Goal: Information Seeking & Learning: Learn about a topic

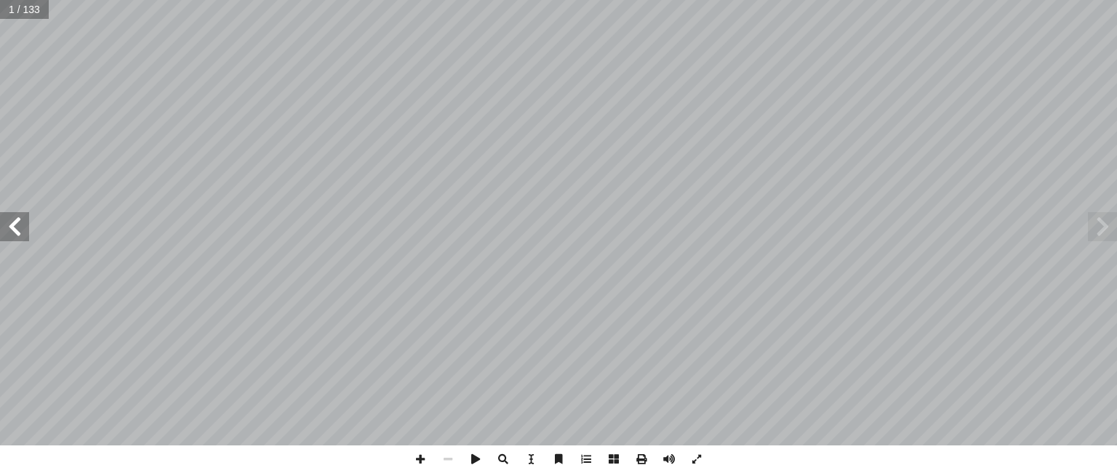
click at [4, 223] on span at bounding box center [14, 226] width 29 height 29
click at [9, 224] on span at bounding box center [14, 226] width 29 height 29
click at [12, 226] on span at bounding box center [14, 226] width 29 height 29
click at [10, 225] on span at bounding box center [14, 226] width 29 height 29
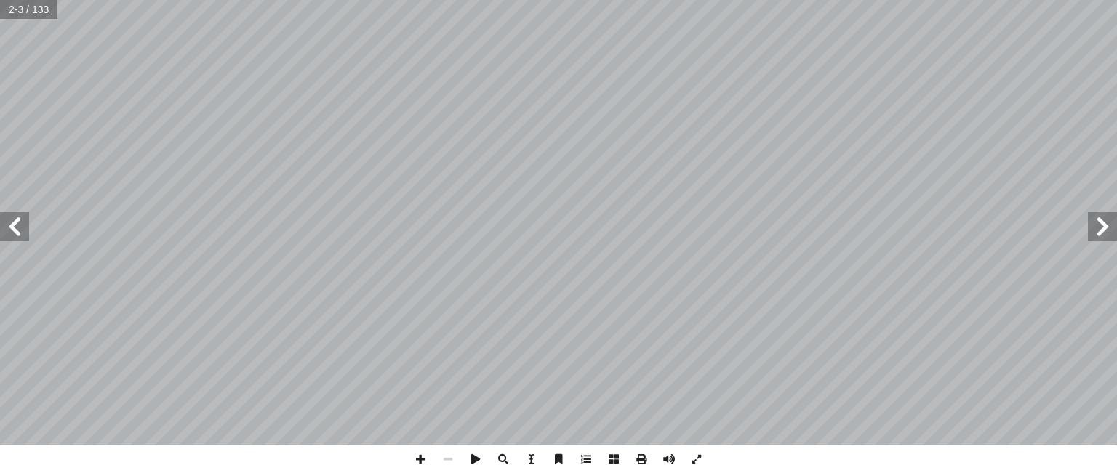
click at [10, 225] on span at bounding box center [14, 226] width 29 height 29
click at [1108, 229] on span at bounding box center [1101, 226] width 29 height 29
click at [23, 229] on span at bounding box center [14, 226] width 29 height 29
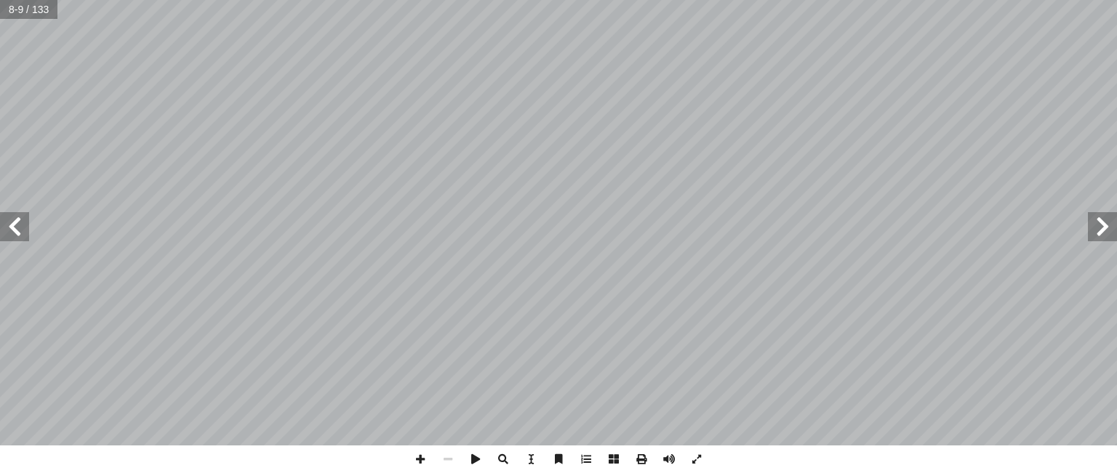
click at [23, 229] on span at bounding box center [14, 226] width 29 height 29
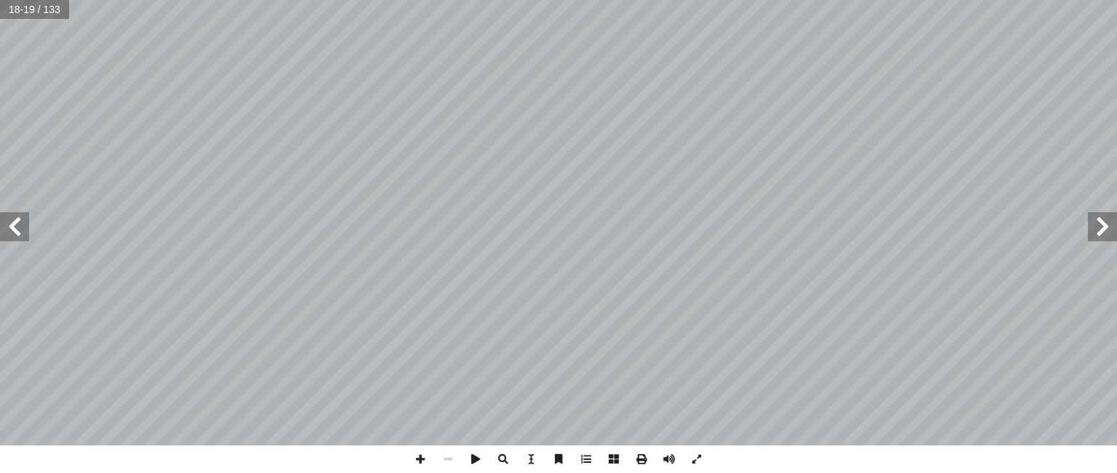
click at [17, 232] on span at bounding box center [14, 226] width 29 height 29
click at [1108, 228] on span at bounding box center [1101, 226] width 29 height 29
click at [17, 231] on span at bounding box center [14, 226] width 29 height 29
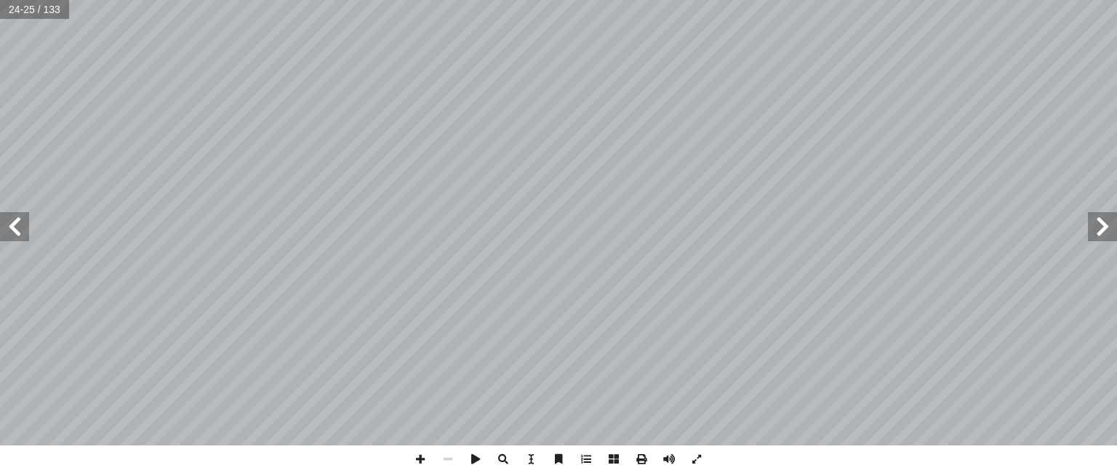
click at [18, 236] on span at bounding box center [14, 226] width 29 height 29
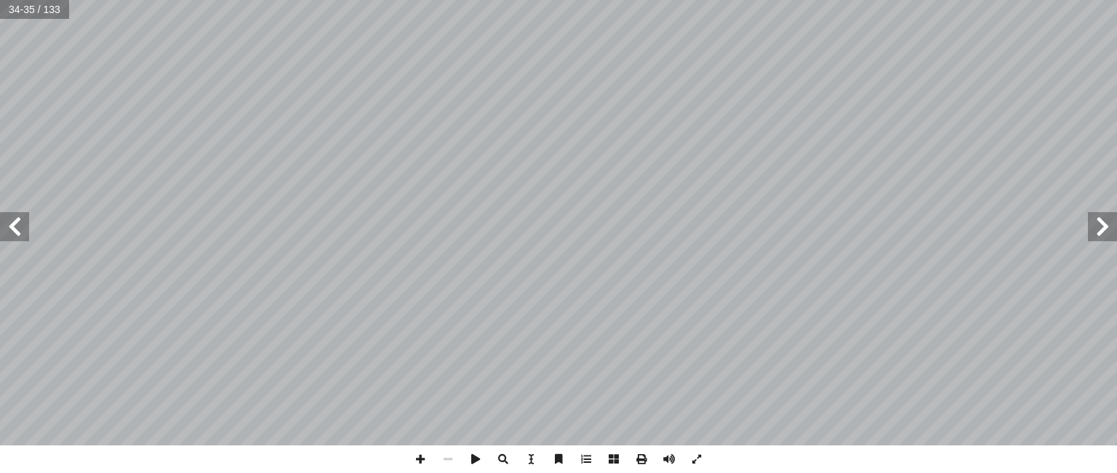
click at [1109, 233] on span at bounding box center [1101, 226] width 29 height 29
click at [1112, 229] on span at bounding box center [1101, 226] width 29 height 29
click at [1112, 228] on span at bounding box center [1101, 226] width 29 height 29
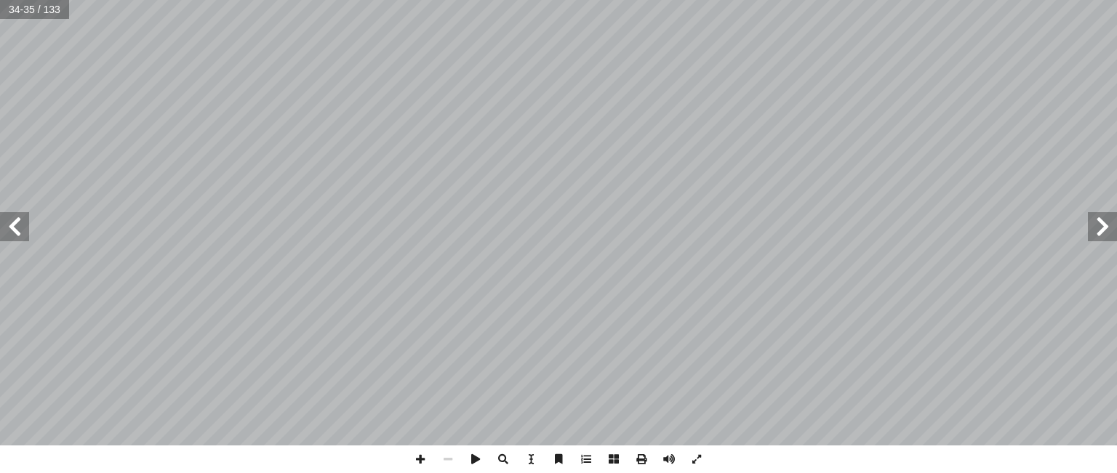
click at [1112, 228] on span at bounding box center [1101, 226] width 29 height 29
click at [1116, 218] on span at bounding box center [1101, 226] width 29 height 29
click at [20, 220] on span at bounding box center [14, 226] width 29 height 29
click at [23, 222] on span at bounding box center [14, 226] width 29 height 29
drag, startPoint x: 23, startPoint y: 222, endPoint x: 0, endPoint y: 231, distance: 25.1
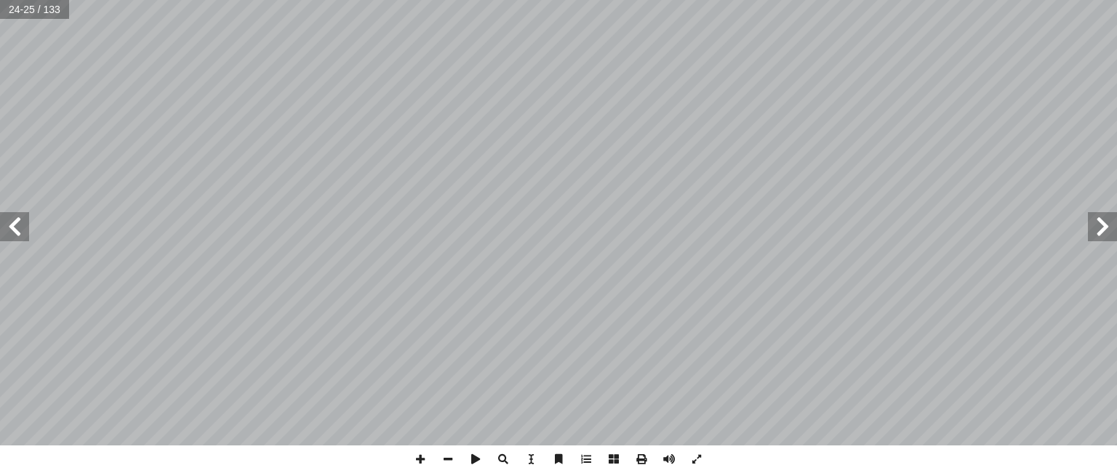
click at [0, 231] on span at bounding box center [14, 226] width 29 height 29
click at [1101, 233] on span at bounding box center [1101, 226] width 29 height 29
click at [1100, 230] on span at bounding box center [1101, 226] width 29 height 29
click at [17, 232] on span at bounding box center [14, 226] width 29 height 29
drag, startPoint x: 25, startPoint y: 240, endPoint x: 8, endPoint y: 214, distance: 31.1
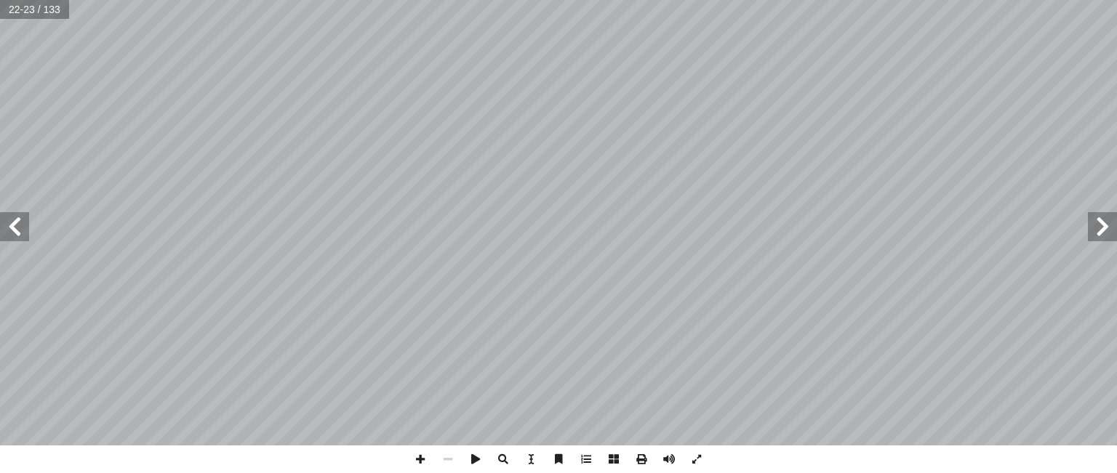
click at [8, 214] on span at bounding box center [14, 226] width 29 height 29
click at [1094, 223] on span at bounding box center [1101, 226] width 29 height 29
click at [833, 165] on div "1 ٧ هداف: أ ال� درين على: � ن يكونوا ق أ ا رس ّ ية هذا الد � ع من الطلبة في نه …" at bounding box center [558, 223] width 1117 height 446
click at [6, 224] on span at bounding box center [14, 226] width 29 height 29
click at [0, 244] on div "19 ت الكريمة: � ي آ شرح ال� ع: ّ سر ّ والت ُ ل � ستعج � ة ال ّ فس البشري ّ ئع ا…" at bounding box center [558, 223] width 1117 height 446
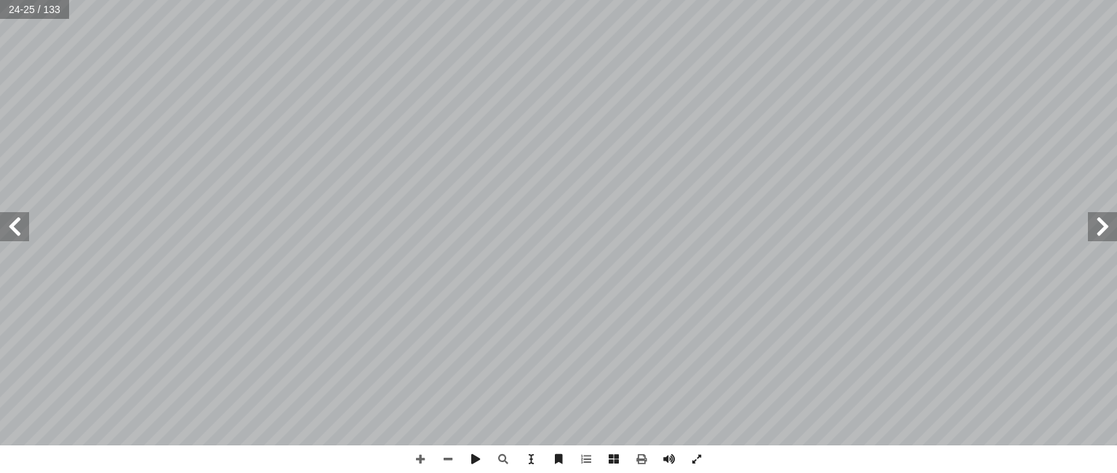
drag, startPoint x: 6, startPoint y: 224, endPoint x: 679, endPoint y: 502, distance: 728.2
click at [679, 132] on html "الصفحة الرئيسية الصف الأول الصف الثاني الصف الثالث الصف الرابع الصف الخامس الصف…" at bounding box center [558, 66] width 1117 height 132
click at [12, 237] on span at bounding box center [14, 226] width 29 height 29
click at [15, 225] on span at bounding box center [14, 226] width 29 height 29
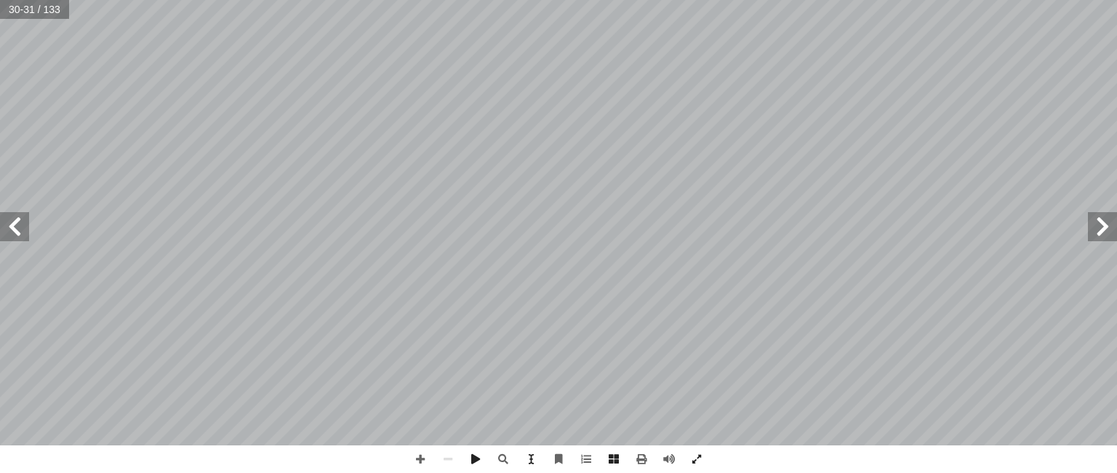
click at [15, 225] on span at bounding box center [14, 226] width 29 height 29
click at [1109, 236] on span at bounding box center [1101, 226] width 29 height 29
click at [1107, 238] on span at bounding box center [1101, 226] width 29 height 29
click at [22, 233] on span at bounding box center [14, 226] width 29 height 29
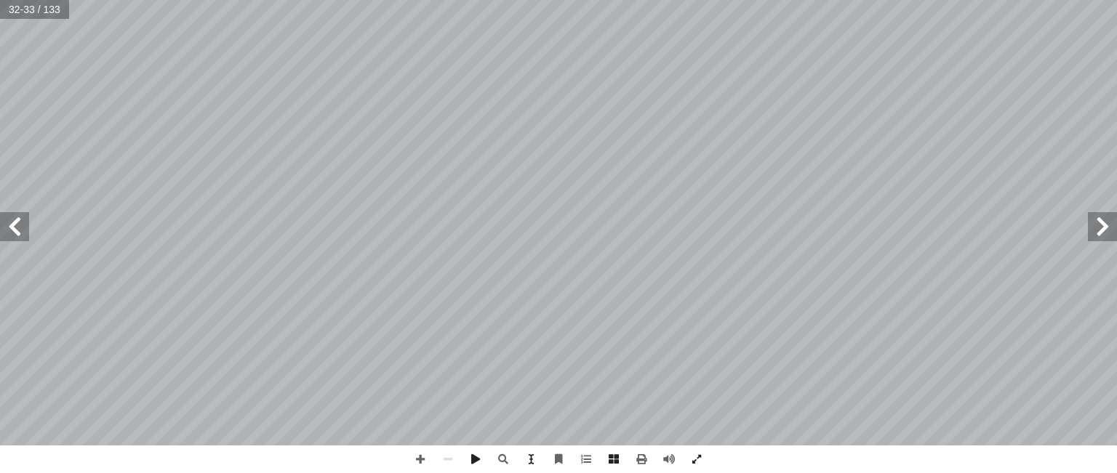
click at [22, 233] on span at bounding box center [14, 226] width 29 height 29
click at [625, 294] on div "٢٧ ٢ ط � نش بذير. ّ لت � ف و � سر إ ل� � لفرق بين � ن ّ بي أ � - ف، � سر إ ل� �…" at bounding box center [558, 223] width 1117 height 446
click at [1108, 223] on span at bounding box center [1101, 226] width 29 height 29
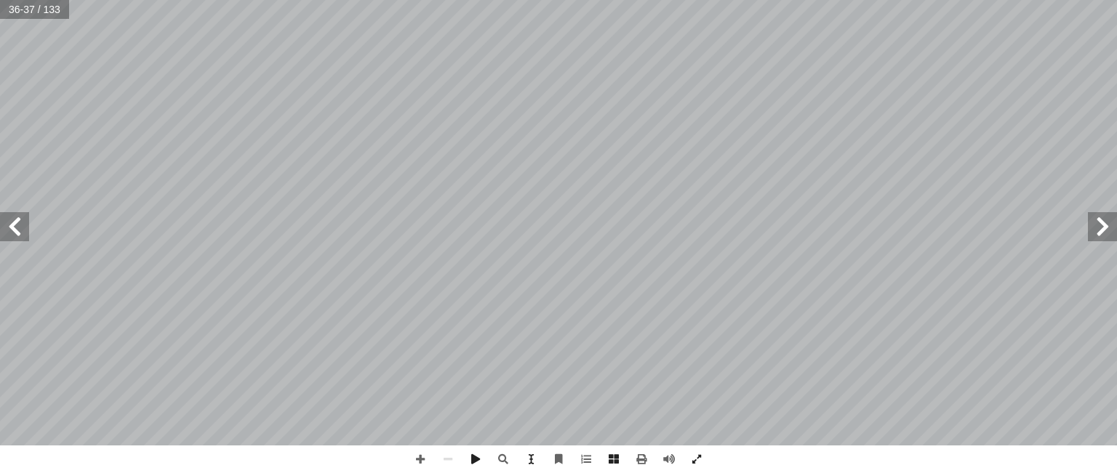
click at [1108, 223] on span at bounding box center [1101, 226] width 29 height 29
click at [1113, 233] on span at bounding box center [1101, 226] width 29 height 29
click at [1106, 236] on span at bounding box center [1101, 226] width 29 height 29
click at [17, 229] on span at bounding box center [14, 226] width 29 height 29
click at [12, 235] on span at bounding box center [14, 226] width 29 height 29
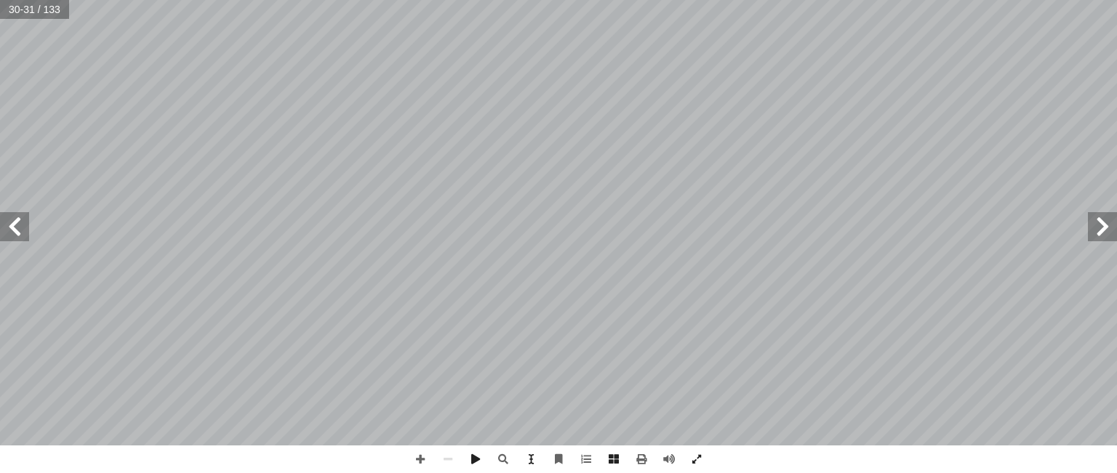
click at [19, 231] on span at bounding box center [14, 226] width 29 height 29
click at [1105, 240] on span at bounding box center [1101, 226] width 29 height 29
click at [14, 241] on div "٢٥ يز ير ىٰ نىني نن نم نز نر مم ليما ٱٱٱ ٱٱٱ ٱُّ ٱ ٱٱٱ ٱٱٱ ٱٱٱٱٱ بخ بح بج ئه ئم…" at bounding box center [558, 223] width 1117 height 446
click at [15, 228] on span at bounding box center [14, 226] width 29 height 29
click at [16, 229] on span at bounding box center [14, 226] width 29 height 29
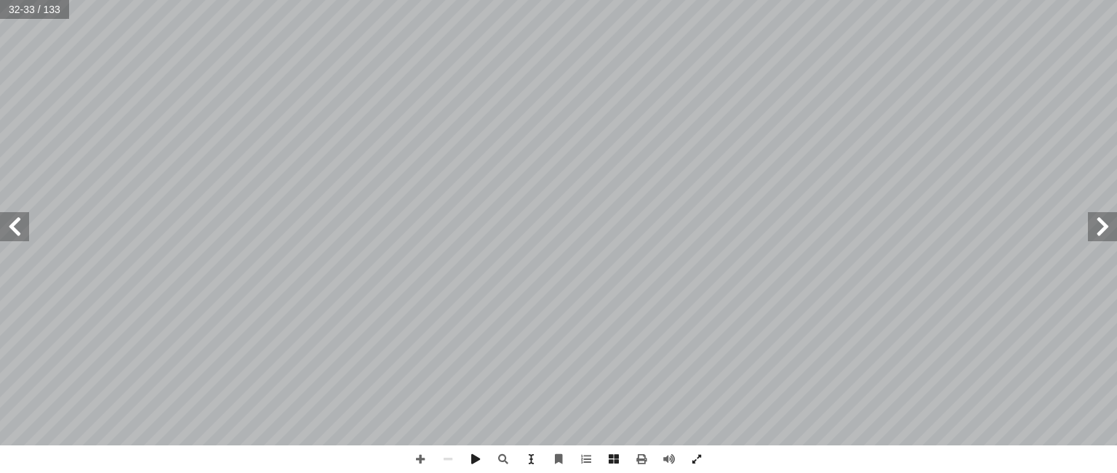
click at [14, 231] on span at bounding box center [14, 226] width 29 height 29
click at [18, 229] on span at bounding box center [14, 226] width 29 height 29
click at [1112, 218] on span at bounding box center [1101, 226] width 29 height 29
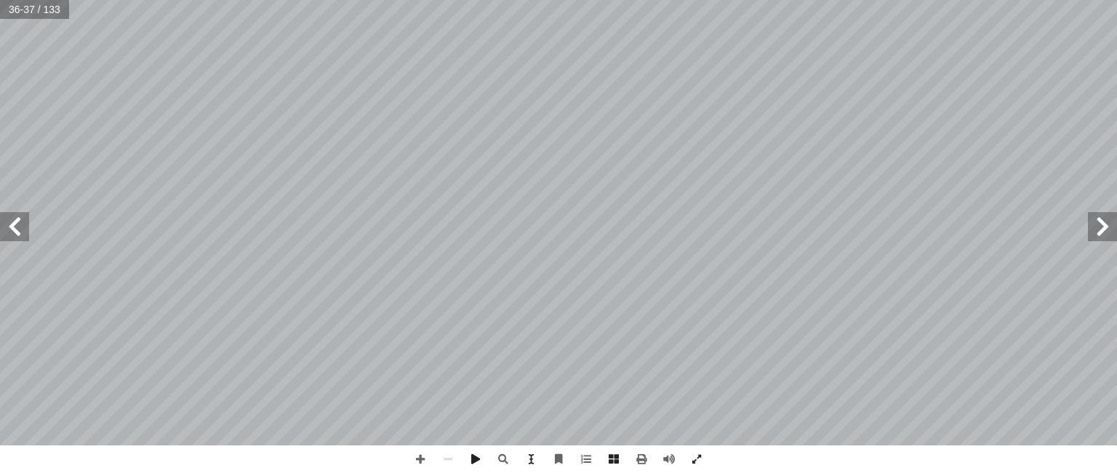
click at [1113, 219] on span at bounding box center [1101, 226] width 29 height 29
click at [1114, 221] on span at bounding box center [1101, 226] width 29 height 29
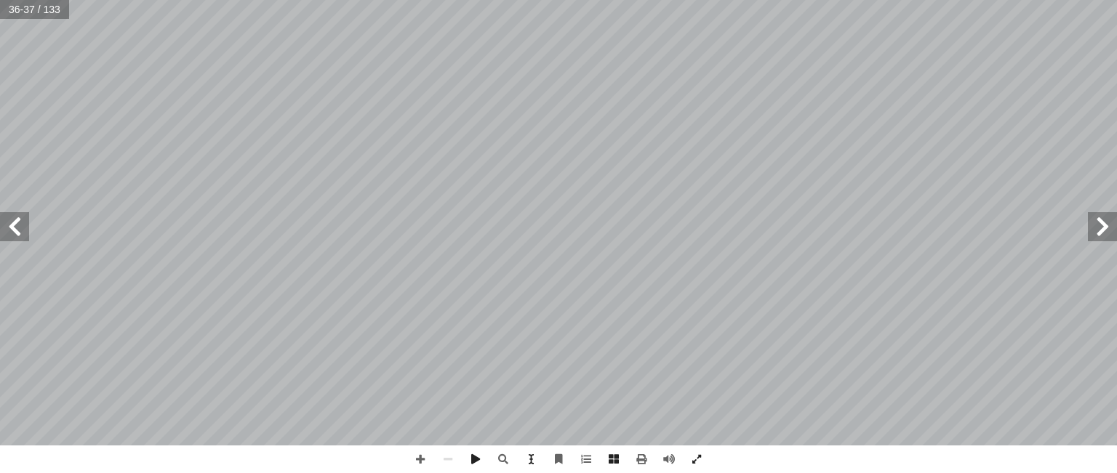
click at [1114, 221] on span at bounding box center [1101, 226] width 29 height 29
click at [1116, 223] on span at bounding box center [1101, 226] width 29 height 29
click at [1116, 224] on span at bounding box center [1101, 226] width 29 height 29
click at [1106, 225] on span at bounding box center [1101, 226] width 29 height 29
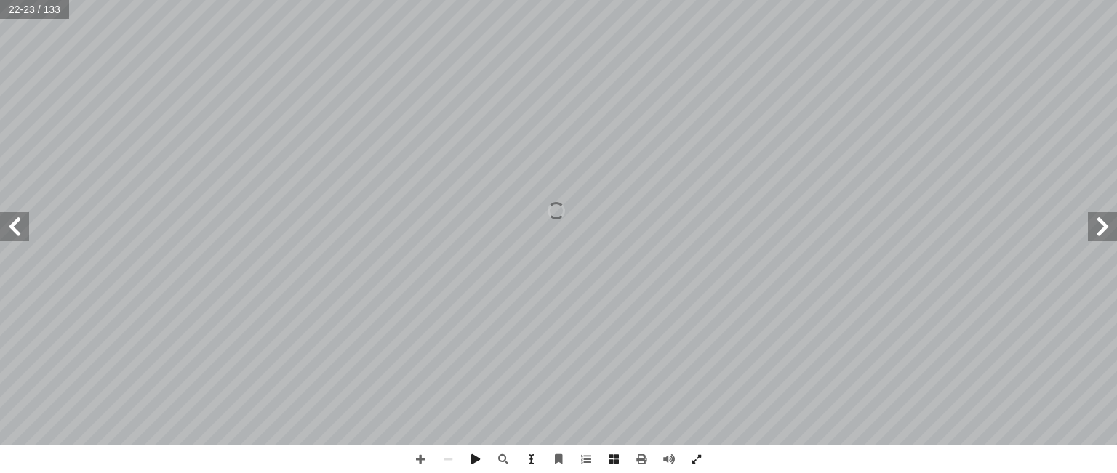
click at [1106, 225] on span at bounding box center [1101, 226] width 29 height 29
click at [26, 222] on span at bounding box center [14, 226] width 29 height 29
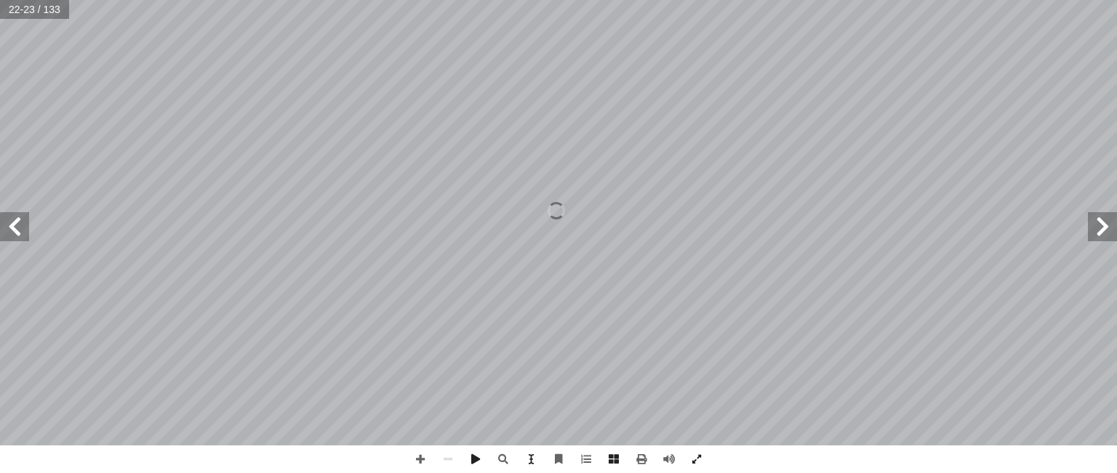
drag, startPoint x: 4, startPoint y: 228, endPoint x: 15, endPoint y: 220, distance: 14.0
click at [12, 232] on span at bounding box center [14, 226] width 29 height 29
drag, startPoint x: 12, startPoint y: 232, endPoint x: 7, endPoint y: 226, distance: 8.2
click at [7, 226] on span at bounding box center [14, 226] width 29 height 29
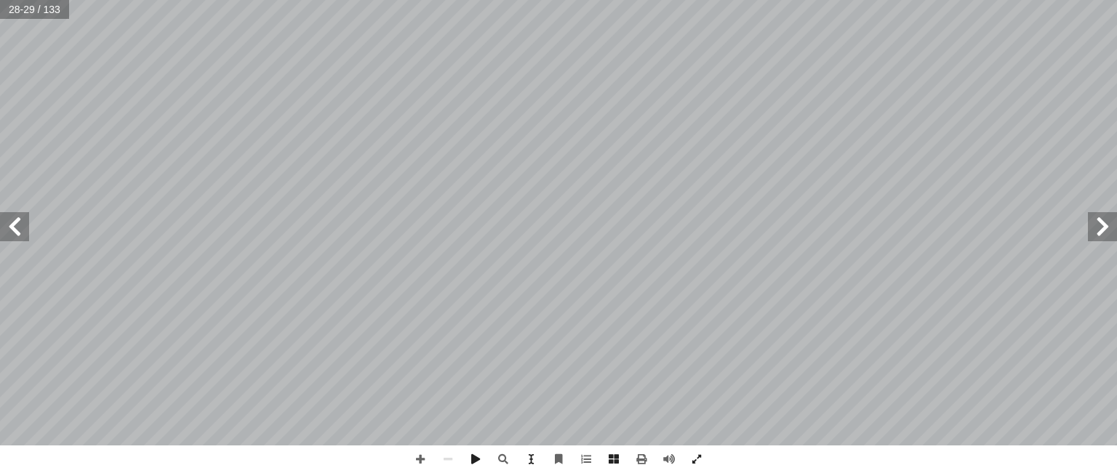
click at [1104, 232] on span at bounding box center [1101, 226] width 29 height 29
click at [914, 0] on html "الصفحة الرئيسية الصف الأول الصف الثاني الصف الثالث الصف الرابع الصف الخامس الصف…" at bounding box center [558, 66] width 1117 height 132
click at [12, 232] on span at bounding box center [14, 226] width 29 height 29
click at [17, 226] on span at bounding box center [14, 226] width 29 height 29
click at [13, 225] on span at bounding box center [14, 226] width 29 height 29
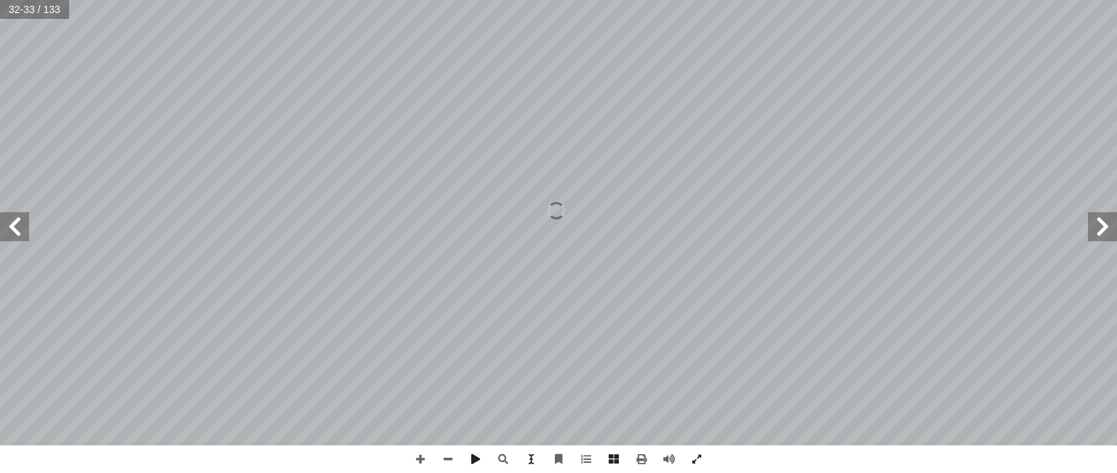
click at [1099, 218] on span at bounding box center [1101, 226] width 29 height 29
drag, startPoint x: 1099, startPoint y: 218, endPoint x: 12, endPoint y: 212, distance: 1087.5
click at [15, 214] on span at bounding box center [14, 226] width 29 height 29
click at [1102, 236] on span at bounding box center [1101, 226] width 29 height 29
click at [17, 238] on span at bounding box center [14, 226] width 29 height 29
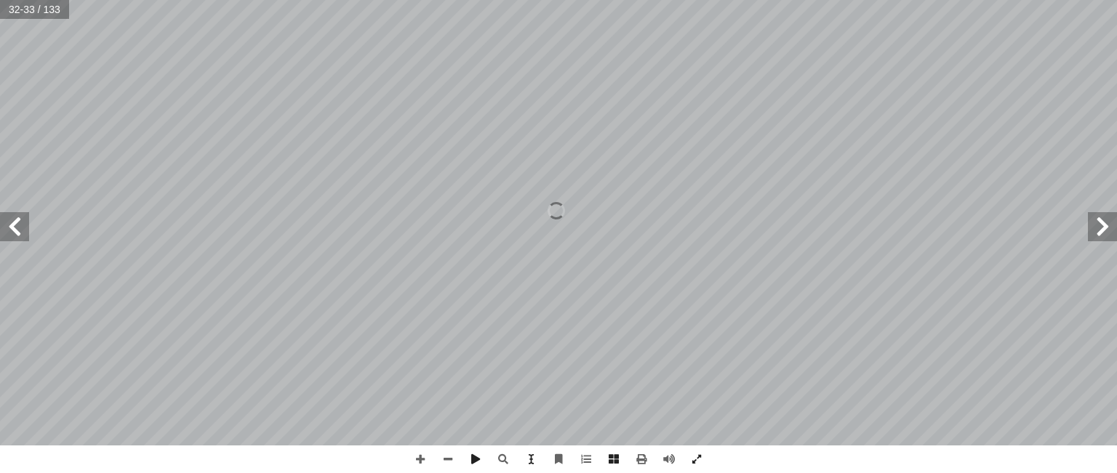
click at [17, 232] on span at bounding box center [14, 226] width 29 height 29
click at [1096, 229] on span at bounding box center [1101, 226] width 29 height 29
click at [9, 235] on span at bounding box center [14, 226] width 29 height 29
drag, startPoint x: 1109, startPoint y: 225, endPoint x: 1093, endPoint y: 217, distance: 17.6
click at [1093, 217] on span at bounding box center [1101, 226] width 29 height 29
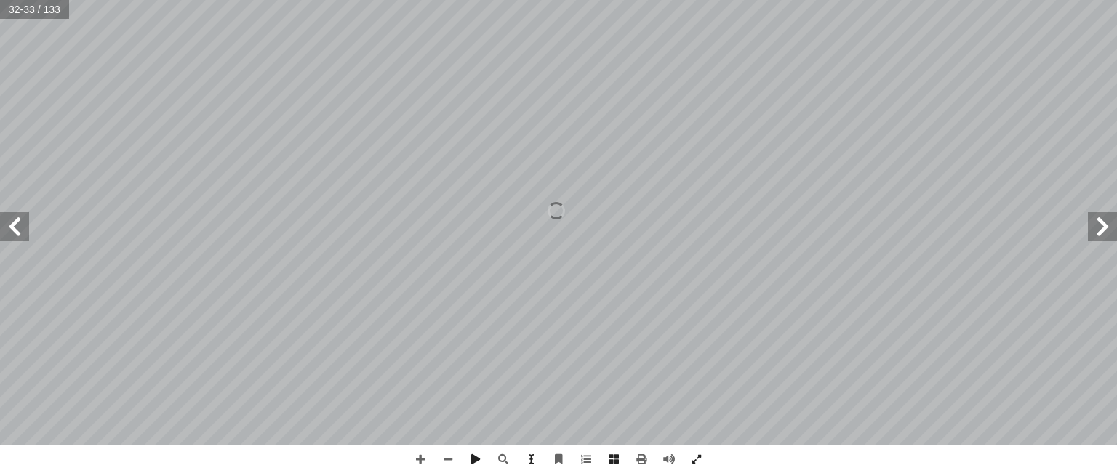
click at [10, 228] on span at bounding box center [14, 226] width 29 height 29
drag, startPoint x: 1109, startPoint y: 238, endPoint x: 1107, endPoint y: 229, distance: 9.0
click at [1106, 228] on span at bounding box center [1101, 226] width 29 height 29
click at [17, 232] on span at bounding box center [14, 226] width 29 height 29
click at [768, 453] on div "٢ 9 التقويم تي: أ ي� � فيم ِ حيحة ّ الص ِ غير ِ رة � بل العب � مق )×( َ ة ر � ش…" at bounding box center [558, 236] width 1117 height 473
